Goal: Book appointment/travel/reservation

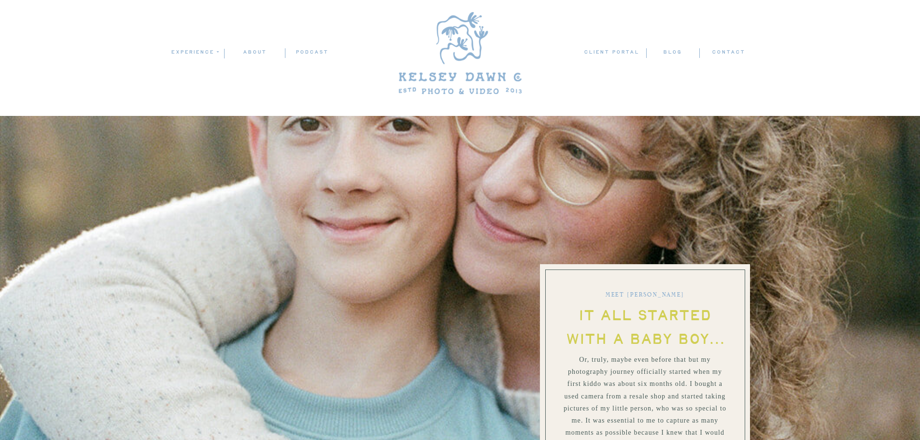
click at [252, 55] on nav "ABOUT" at bounding box center [255, 52] width 60 height 9
click at [617, 48] on nav "client portal" at bounding box center [612, 53] width 57 height 10
click at [198, 53] on nav "experience" at bounding box center [194, 52] width 47 height 9
click at [208, 91] on p "families" at bounding box center [198, 94] width 54 height 8
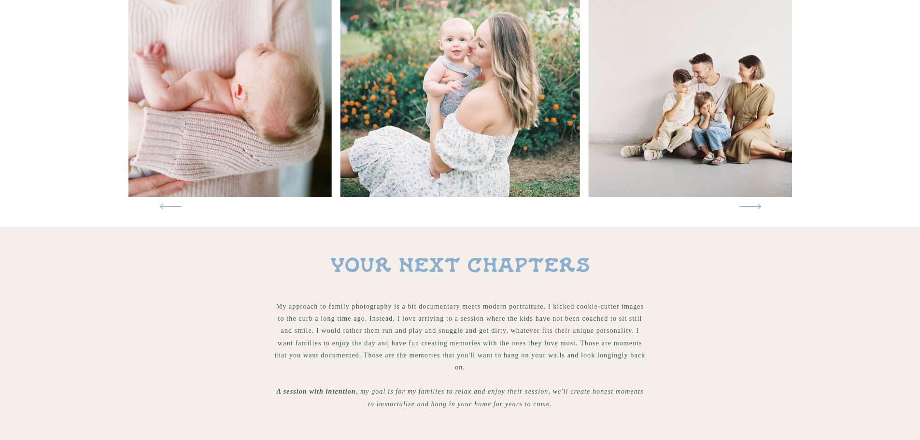
scroll to position [252, 0]
click at [759, 202] on icon at bounding box center [750, 206] width 30 height 29
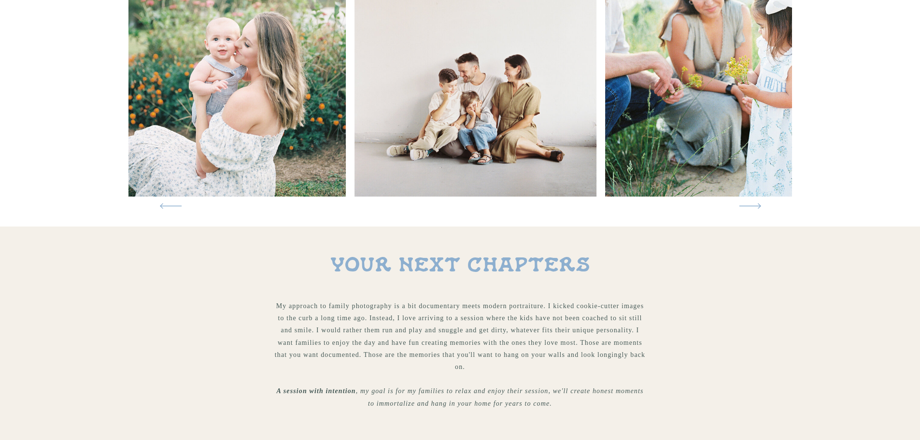
click at [759, 202] on icon at bounding box center [750, 206] width 30 height 29
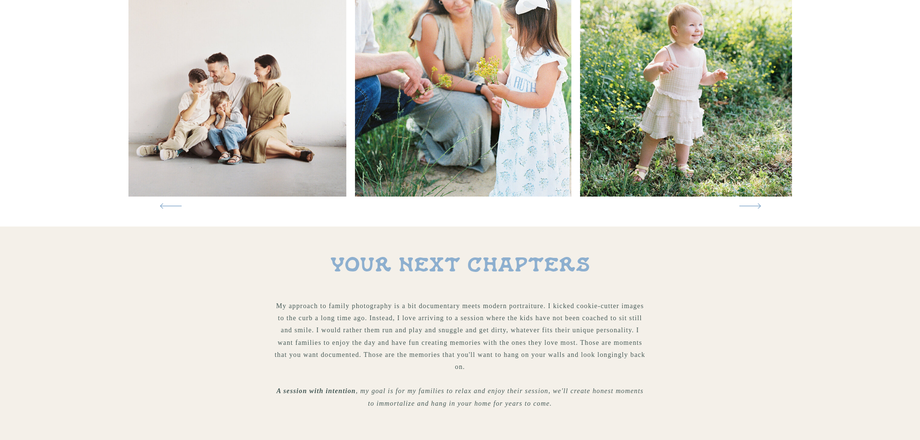
click at [759, 202] on icon at bounding box center [750, 206] width 30 height 29
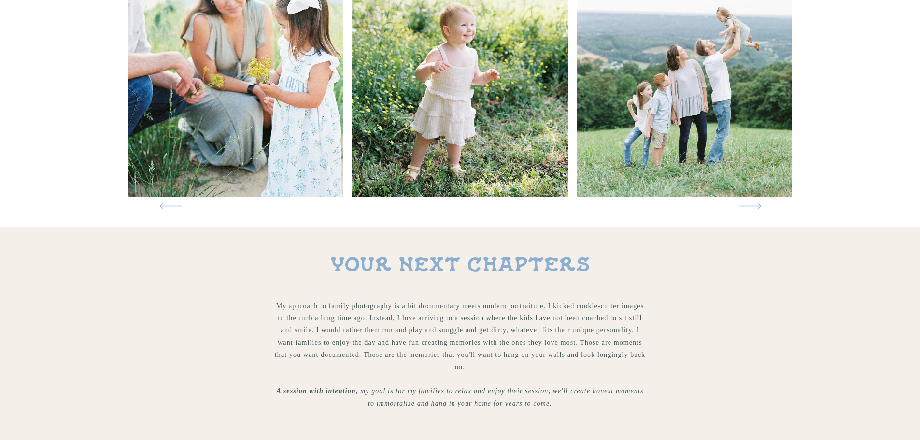
click at [759, 202] on icon at bounding box center [750, 206] width 30 height 29
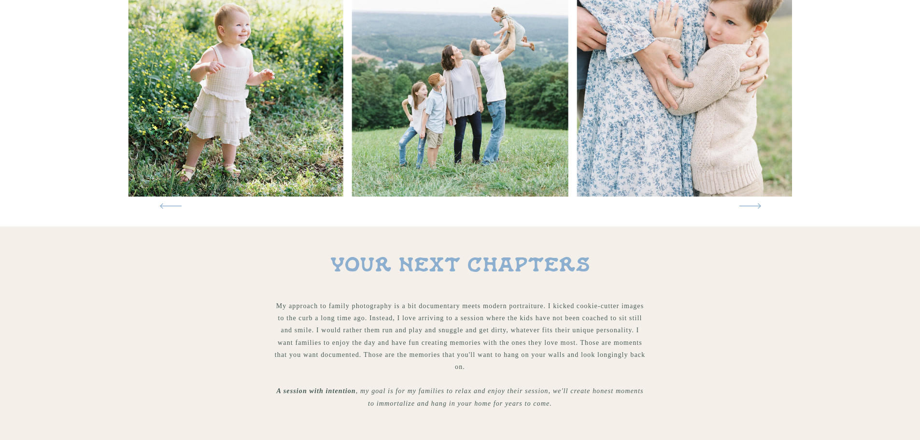
click at [759, 202] on icon at bounding box center [750, 206] width 30 height 29
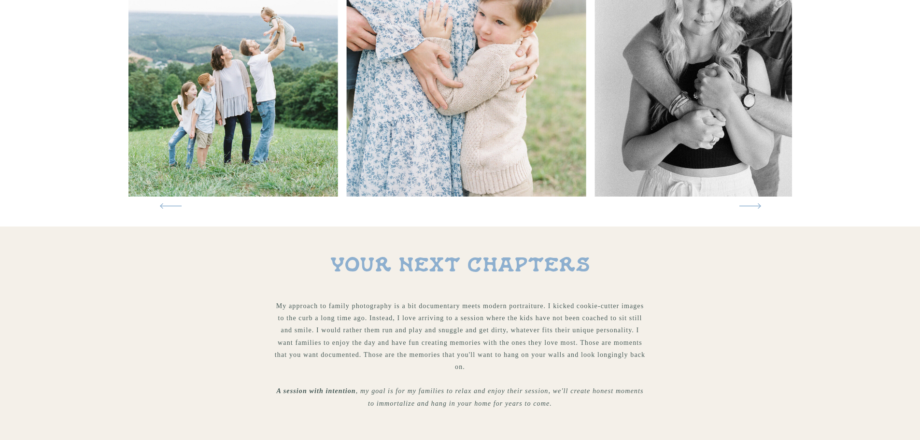
click at [759, 202] on icon at bounding box center [750, 206] width 30 height 29
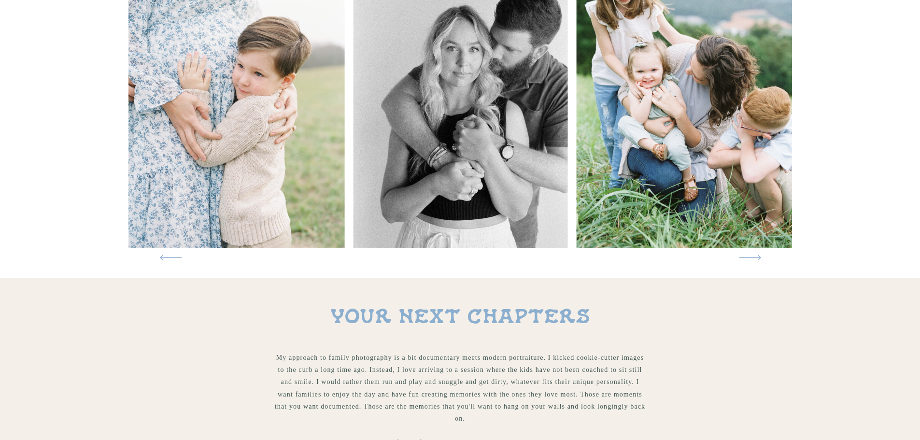
scroll to position [201, 0]
click at [754, 255] on icon at bounding box center [750, 257] width 30 height 29
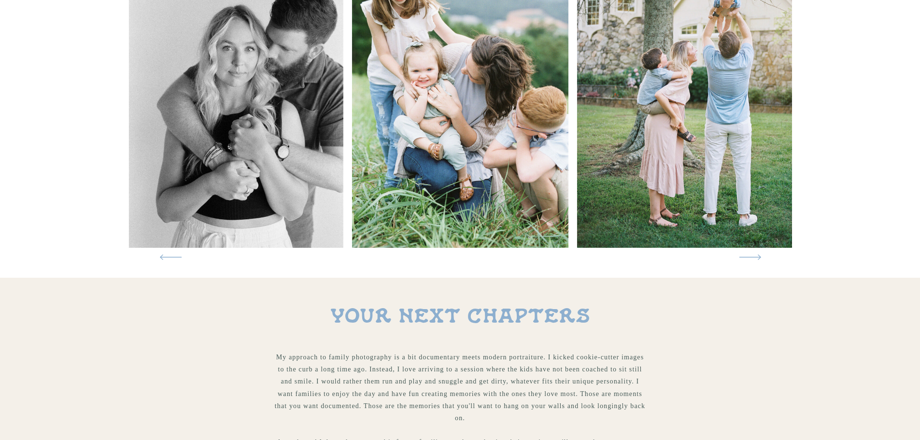
click at [754, 255] on icon at bounding box center [750, 257] width 30 height 29
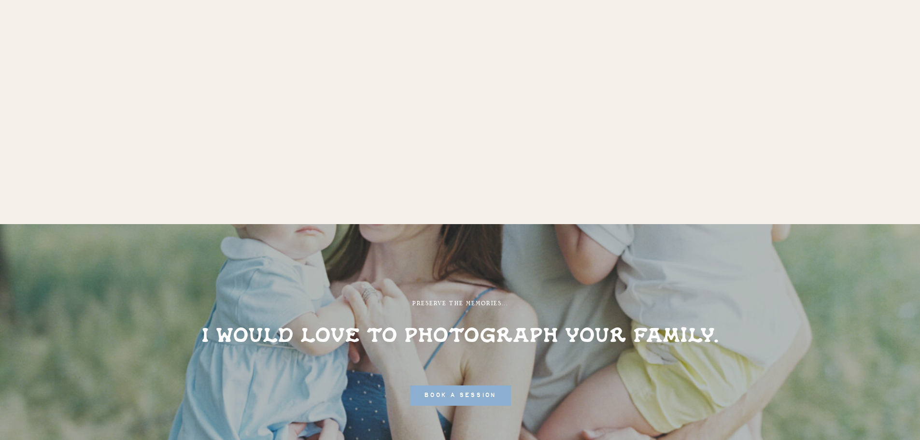
scroll to position [3290, 0]
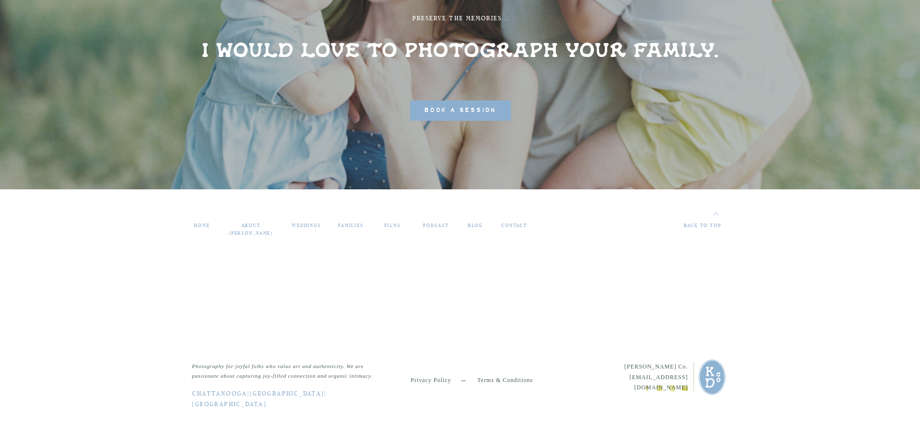
click at [463, 108] on span "book a session" at bounding box center [460, 110] width 72 height 11
click at [461, 109] on span "book a session" at bounding box center [460, 110] width 72 height 11
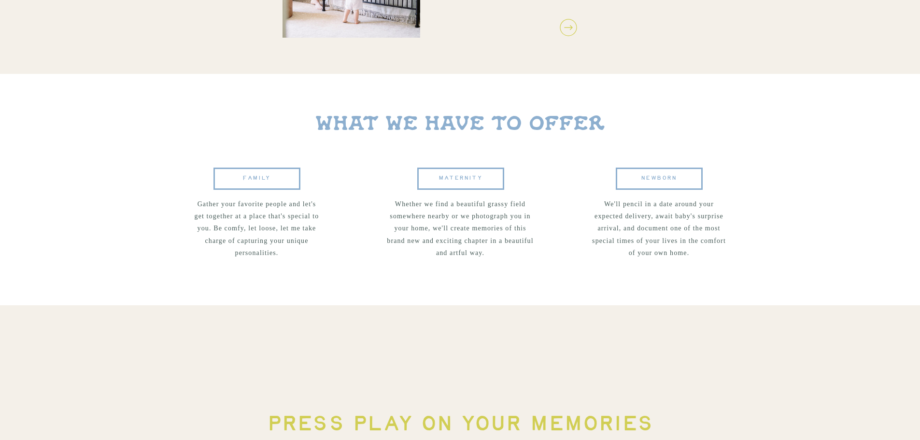
scroll to position [1811, 0]
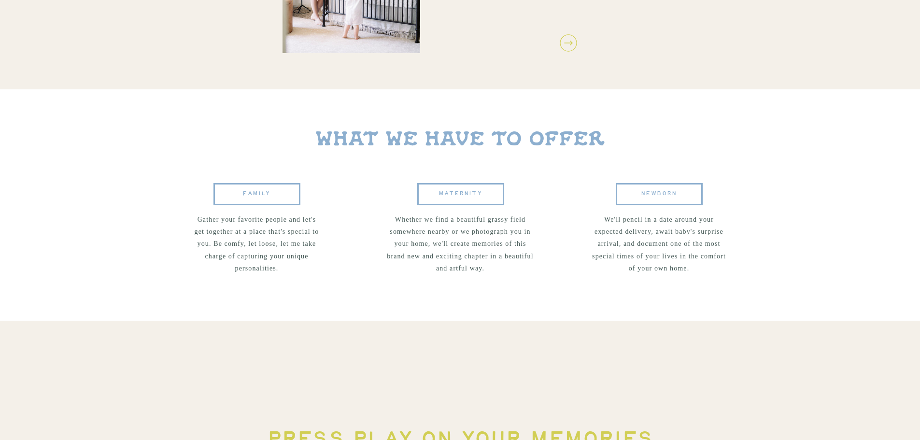
click at [270, 189] on span "FAMILY" at bounding box center [257, 194] width 87 height 22
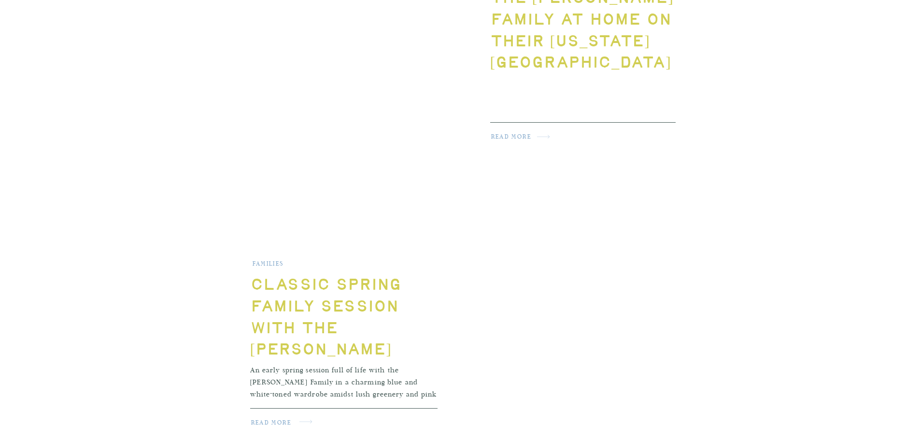
scroll to position [770, 0]
